Goal: Transaction & Acquisition: Purchase product/service

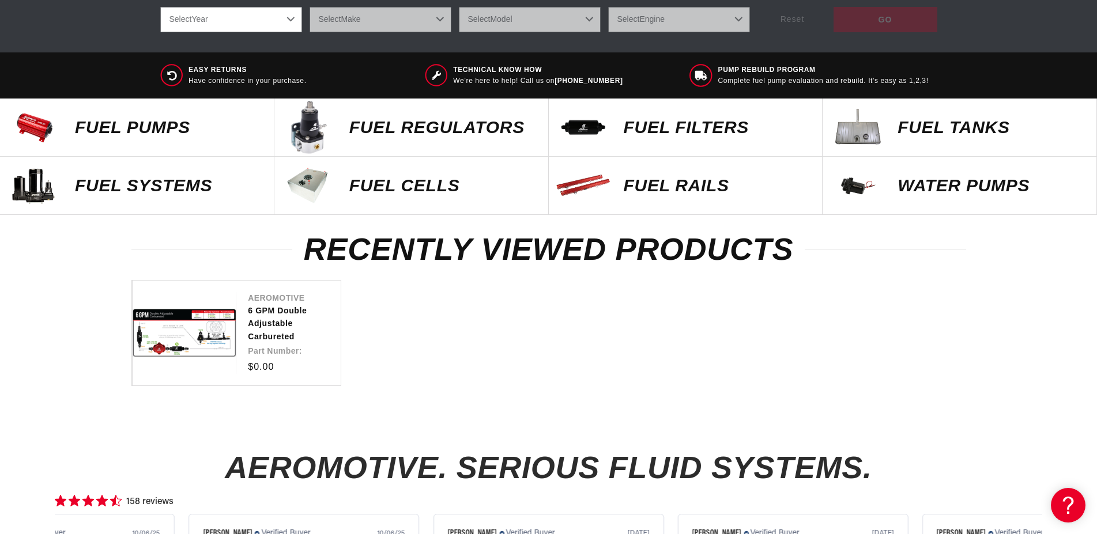
scroll to position [470, 0]
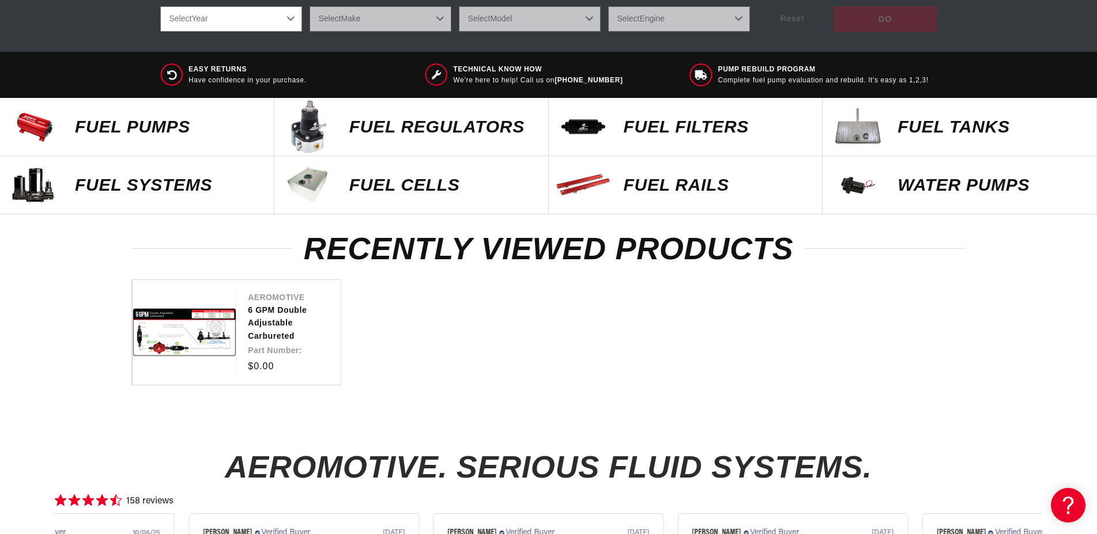
click at [161, 124] on p "Fuel Pumps" at bounding box center [168, 126] width 187 height 17
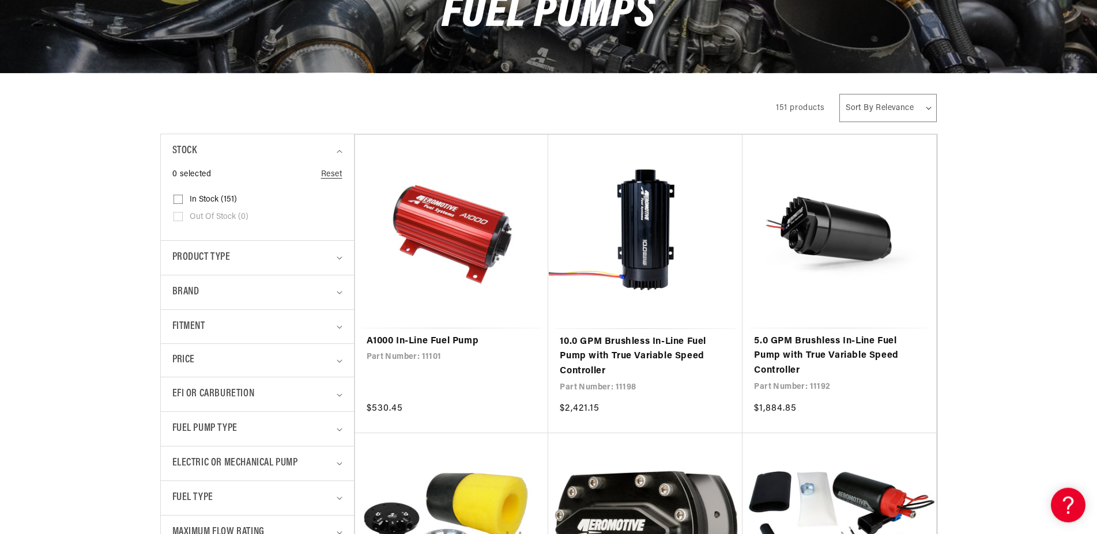
scroll to position [294, 0]
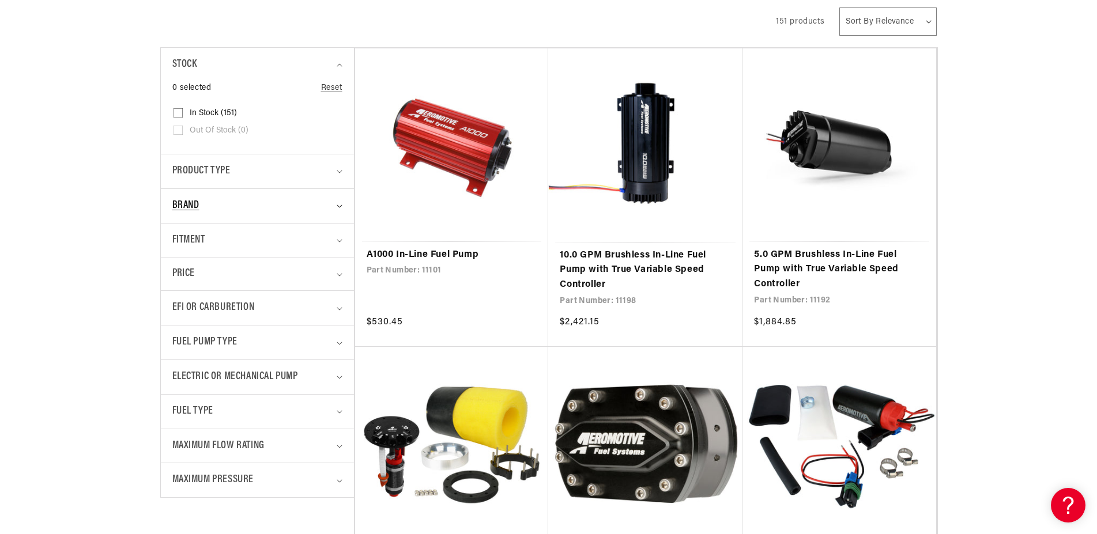
click at [181, 208] on span "Brand" at bounding box center [185, 206] width 27 height 17
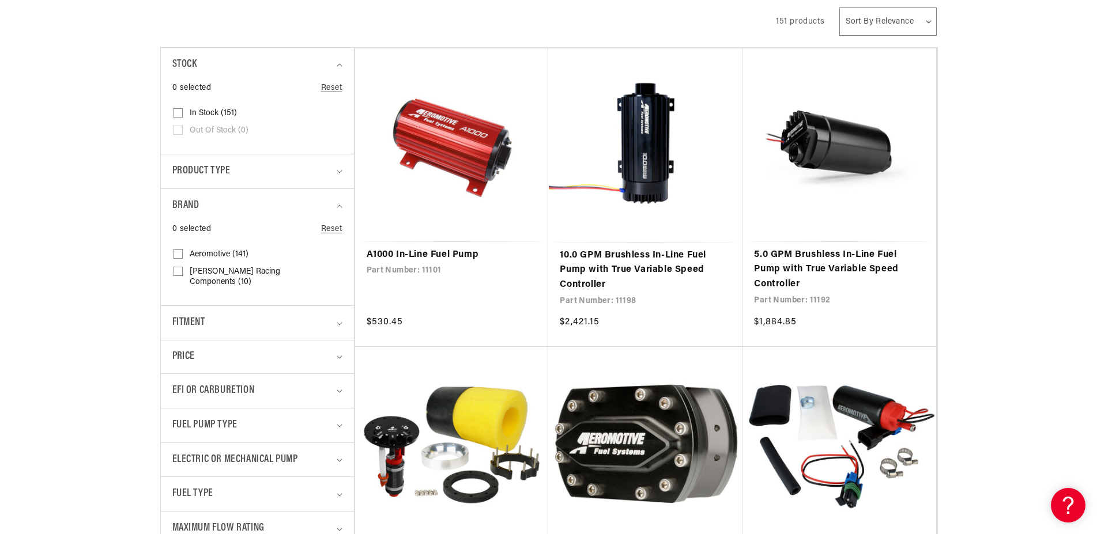
click at [210, 254] on span "Aeromotive (141)" at bounding box center [219, 255] width 59 height 10
click at [183, 254] on input "Aeromotive (141) Aeromotive (141 products)" at bounding box center [177, 256] width 9 height 9
checkbox input "true"
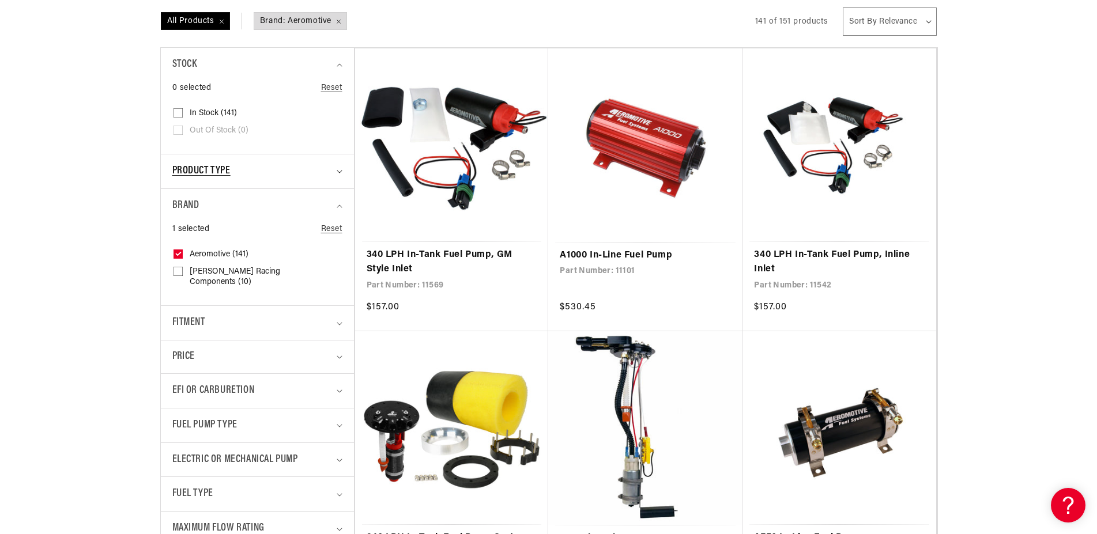
click at [215, 174] on span "Product type" at bounding box center [201, 171] width 58 height 17
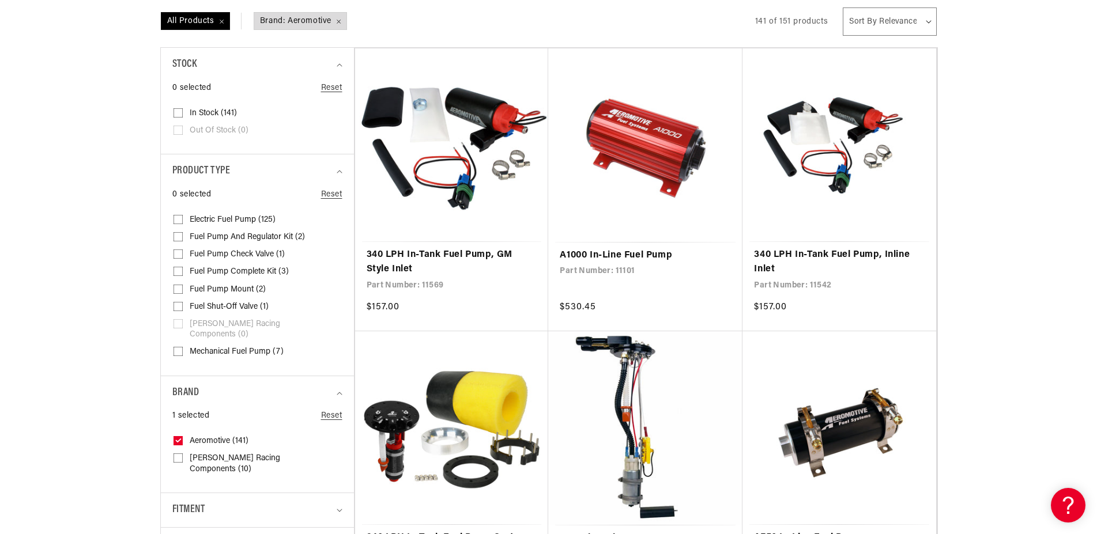
click at [217, 218] on span "Electric Fuel Pump (125)" at bounding box center [233, 220] width 86 height 10
click at [183, 218] on input "Electric Fuel Pump (125) Electric Fuel Pump (125 products)" at bounding box center [177, 221] width 9 height 9
checkbox input "true"
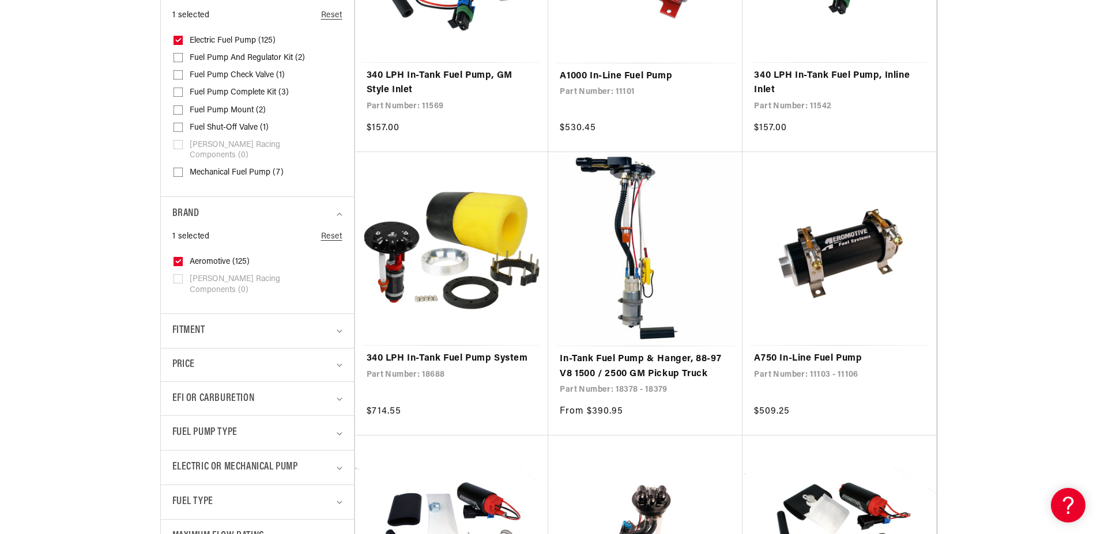
scroll to position [529, 0]
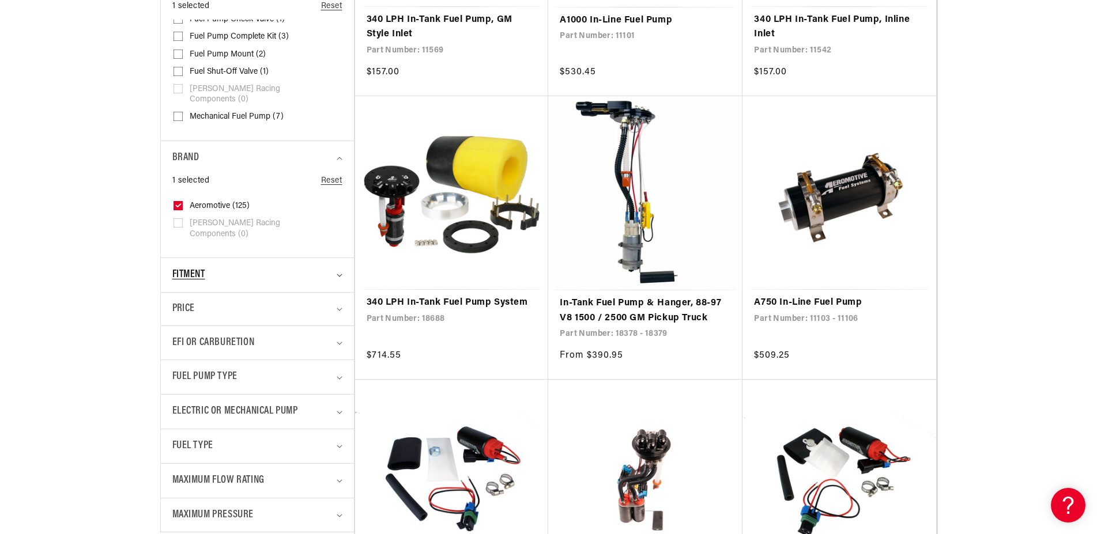
click at [228, 267] on div "Fitment" at bounding box center [252, 275] width 160 height 17
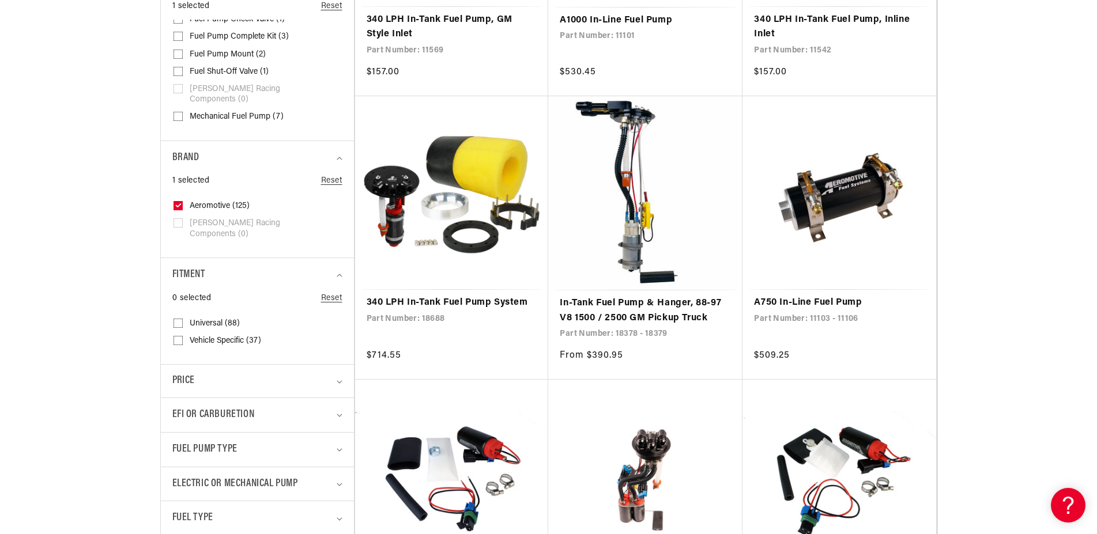
click at [216, 319] on span "Universal (88)" at bounding box center [215, 324] width 50 height 10
click at [183, 321] on input "Universal (88) Universal (88 products)" at bounding box center [177, 325] width 9 height 9
checkbox input "true"
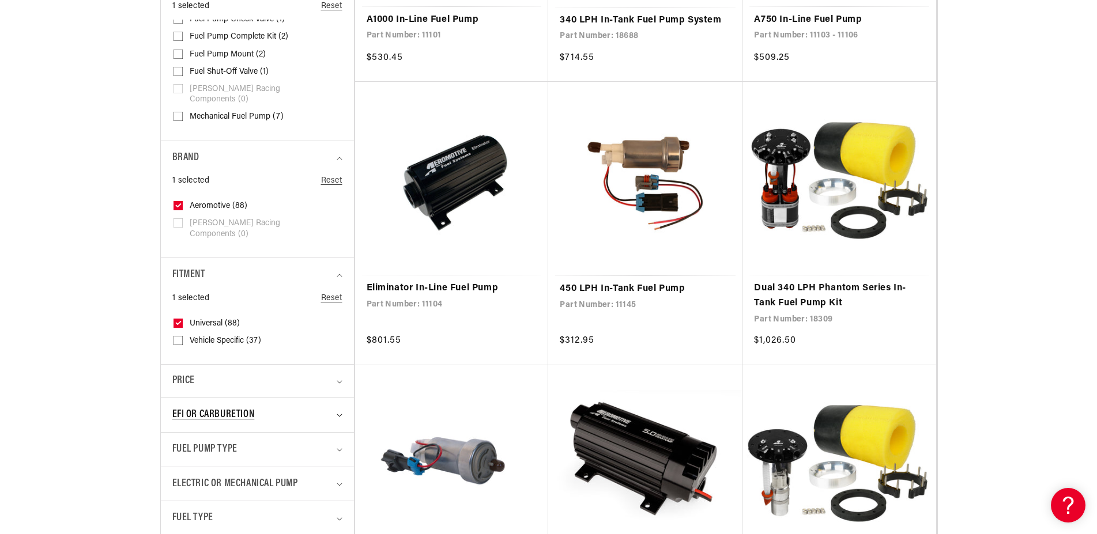
click at [223, 407] on span "EFI or Carburetion" at bounding box center [213, 415] width 82 height 17
click at [212, 459] on span "Carburetion (84)" at bounding box center [219, 464] width 59 height 10
click at [183, 461] on input "Carburetion (84) Carburetion (84 products)" at bounding box center [177, 465] width 9 height 9
checkbox input "true"
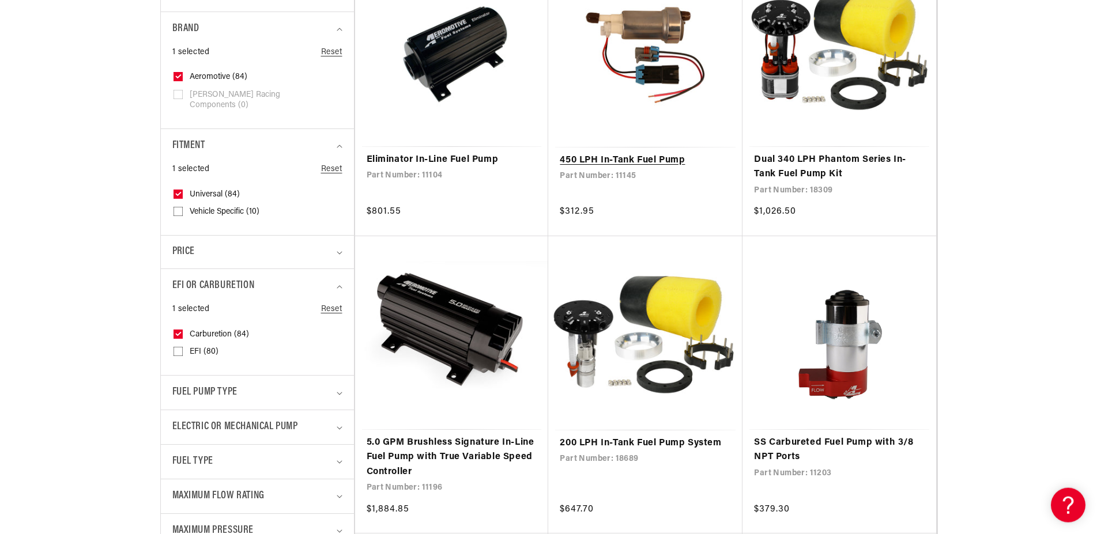
scroll to position [823, 0]
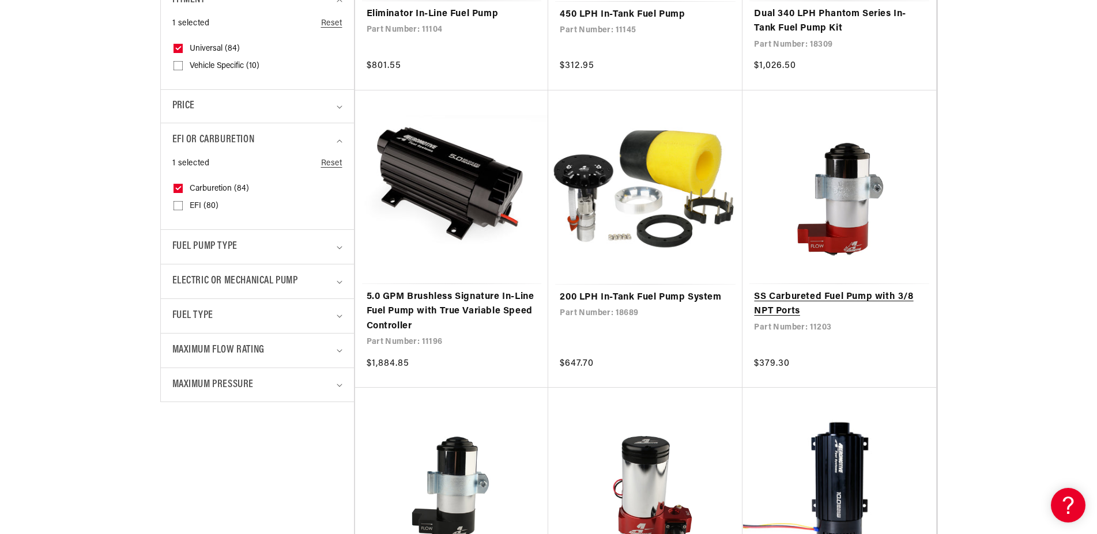
click at [871, 297] on link "SS Carbureted Fuel Pump with 3/8 NPT Ports" at bounding box center [839, 304] width 171 height 29
